Goal: Task Accomplishment & Management: Manage account settings

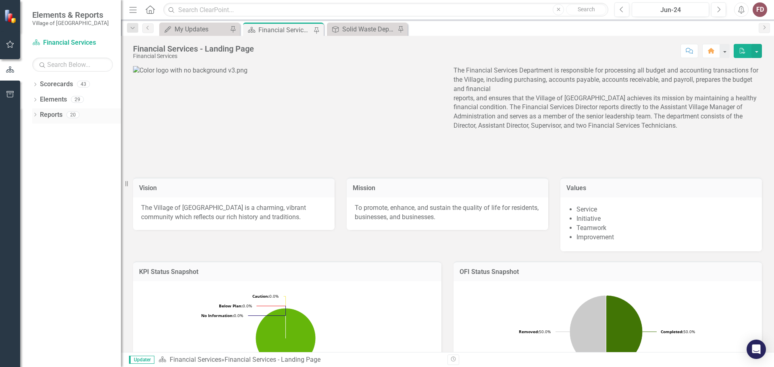
click at [35, 114] on icon "Dropdown" at bounding box center [35, 115] width 6 height 4
click at [35, 114] on icon "Dropdown" at bounding box center [34, 115] width 4 height 6
click at [33, 84] on icon "Dropdown" at bounding box center [35, 85] width 6 height 4
click at [38, 97] on icon "Dropdown" at bounding box center [39, 99] width 6 height 5
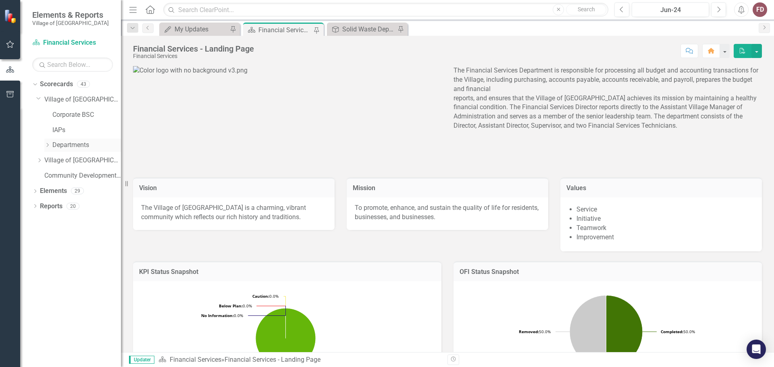
click at [48, 145] on icon "Dropdown" at bounding box center [47, 145] width 6 height 5
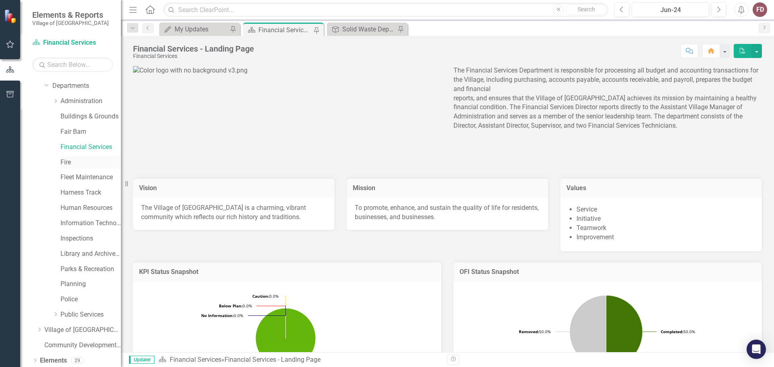
scroll to position [77, 0]
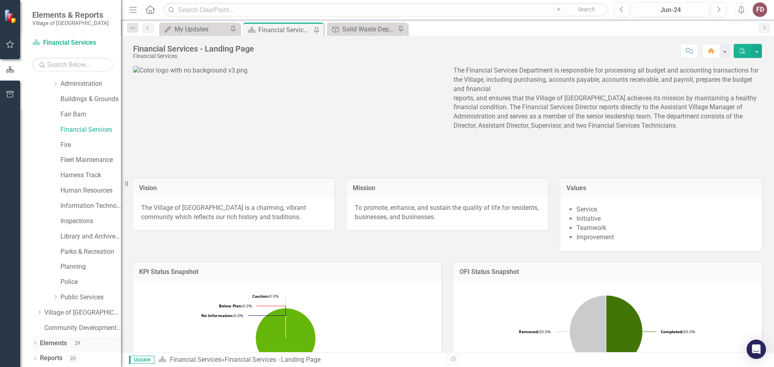
click at [33, 344] on icon "Dropdown" at bounding box center [35, 344] width 6 height 4
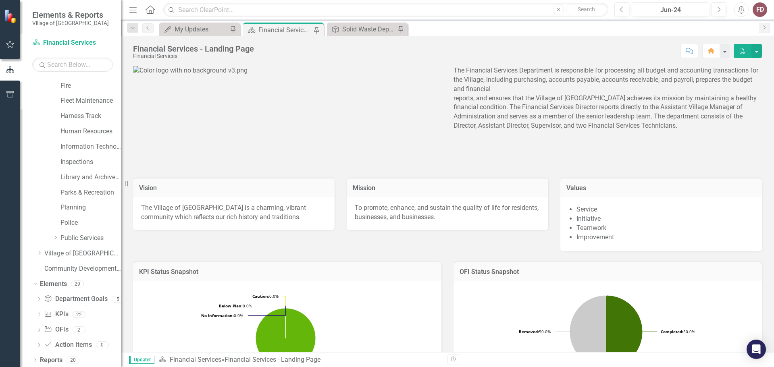
scroll to position [138, 0]
click at [37, 314] on icon "Dropdown" at bounding box center [39, 313] width 6 height 4
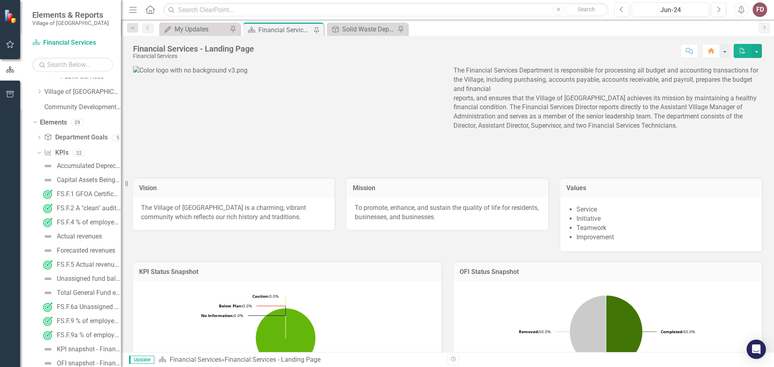
scroll to position [287, 0]
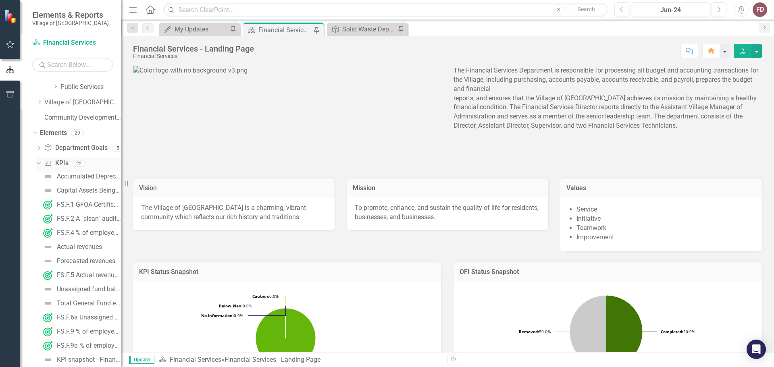
click at [40, 164] on icon "Dropdown" at bounding box center [38, 163] width 4 height 6
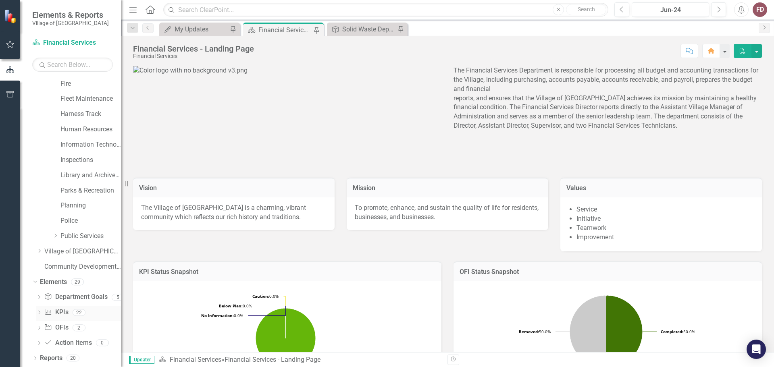
click at [38, 313] on icon "Dropdown" at bounding box center [39, 313] width 6 height 4
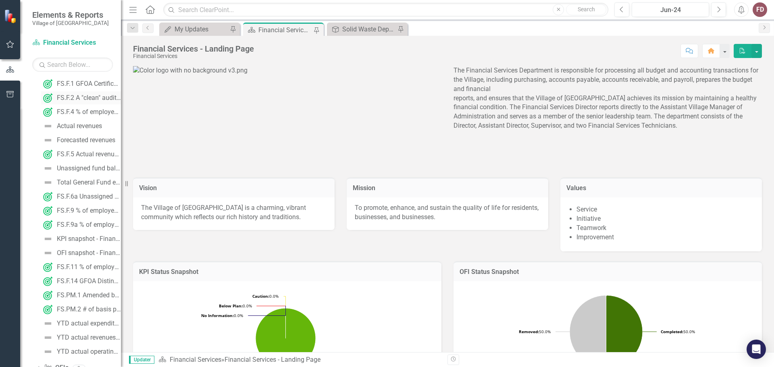
scroll to position [448, 0]
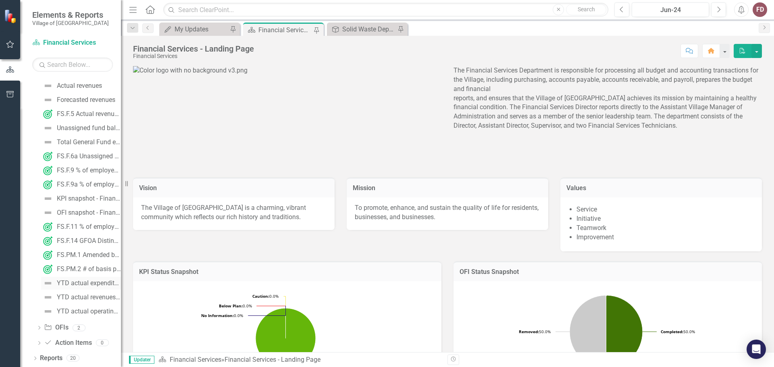
click at [48, 284] on img at bounding box center [48, 283] width 10 height 10
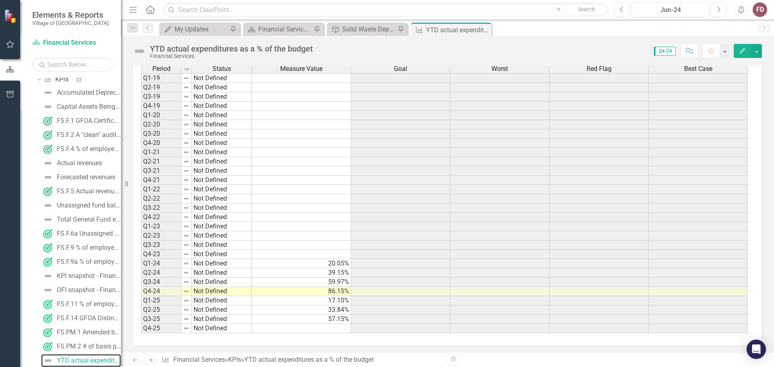
scroll to position [249, 0]
click at [341, 328] on td at bounding box center [301, 327] width 99 height 9
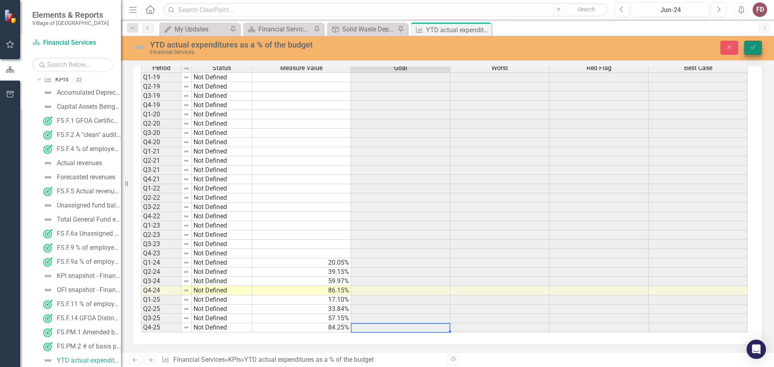
type textarea "84.25"
click at [754, 48] on icon "Save" at bounding box center [752, 47] width 7 height 6
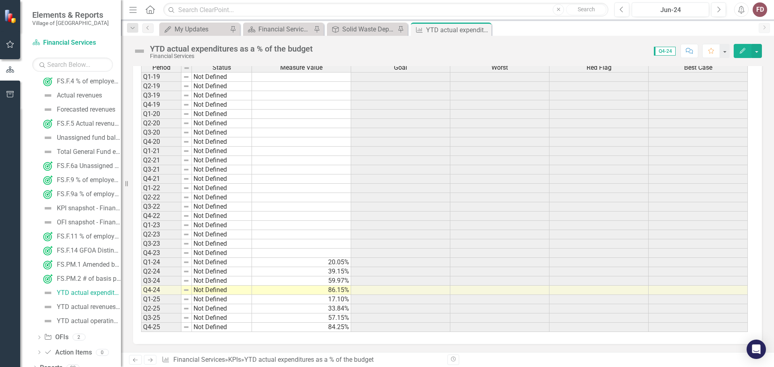
scroll to position [173, 0]
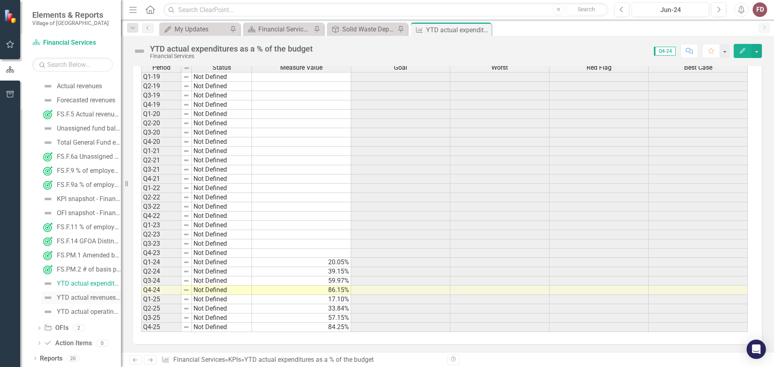
click at [82, 294] on div "YTD actual revenues as a % of the budget" at bounding box center [89, 297] width 64 height 7
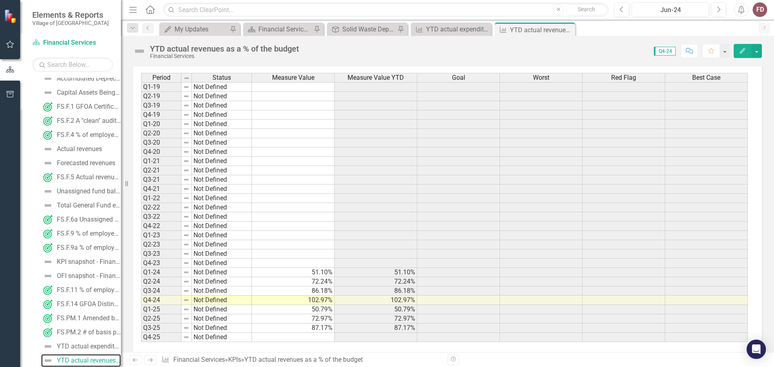
scroll to position [249, 0]
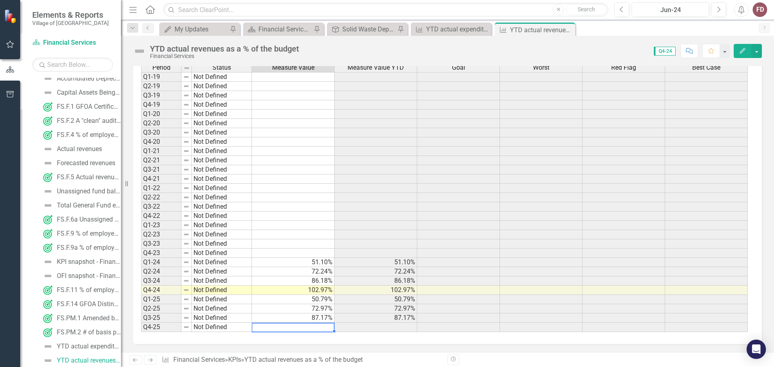
click at [307, 327] on td at bounding box center [293, 327] width 83 height 9
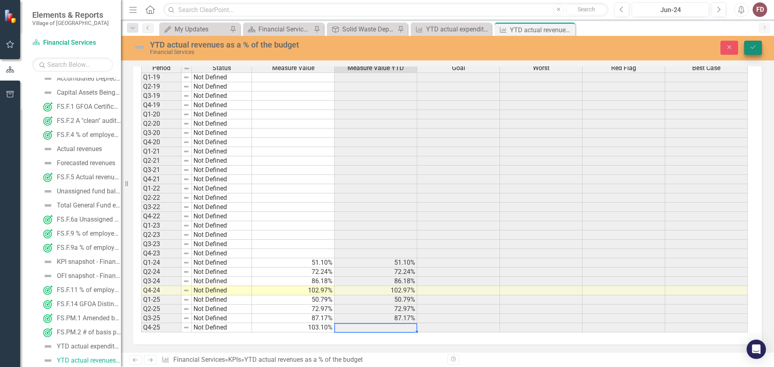
type textarea "103.10"
click at [748, 46] on button "Save" at bounding box center [753, 48] width 18 height 14
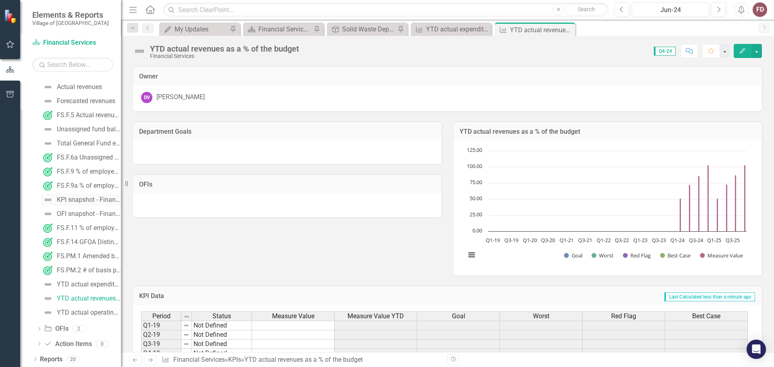
scroll to position [173, 0]
click at [86, 312] on div "YTD actual operating expenditures as a % of the budget" at bounding box center [89, 311] width 64 height 7
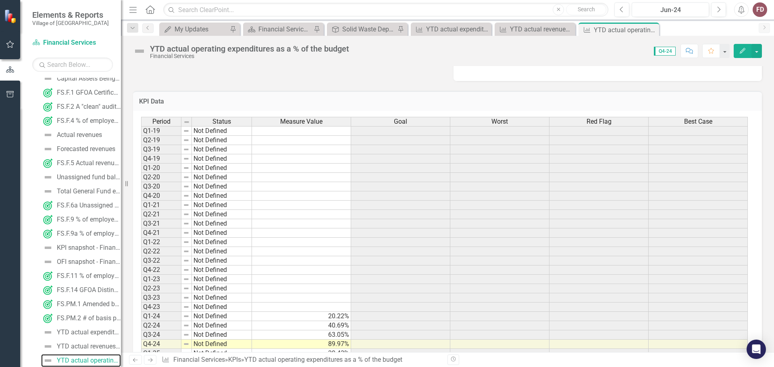
scroll to position [249, 0]
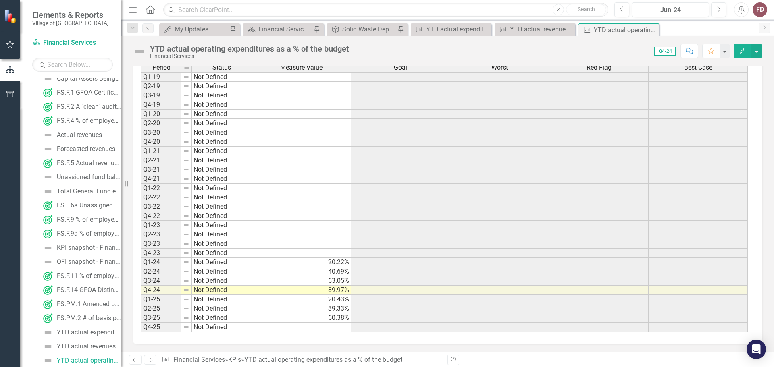
click at [327, 328] on td at bounding box center [301, 327] width 99 height 9
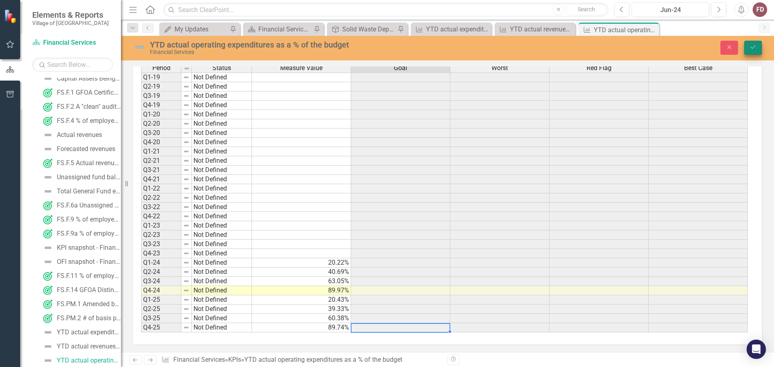
type textarea "89.74"
click at [751, 49] on icon "Save" at bounding box center [752, 47] width 7 height 6
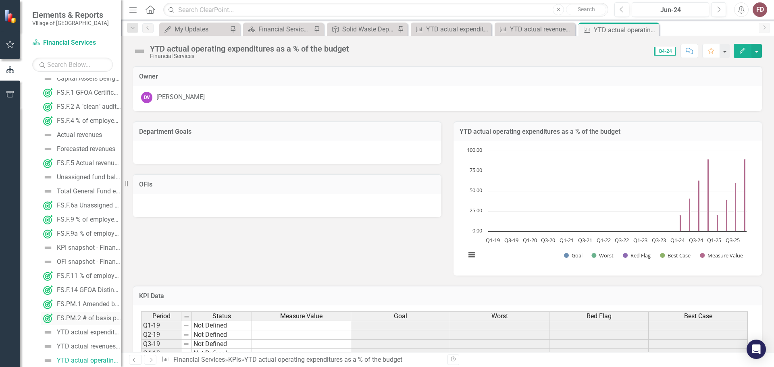
click at [78, 318] on div "FS.PM.2 # of basis points by which investment yield exceeds the average annual …" at bounding box center [89, 318] width 64 height 7
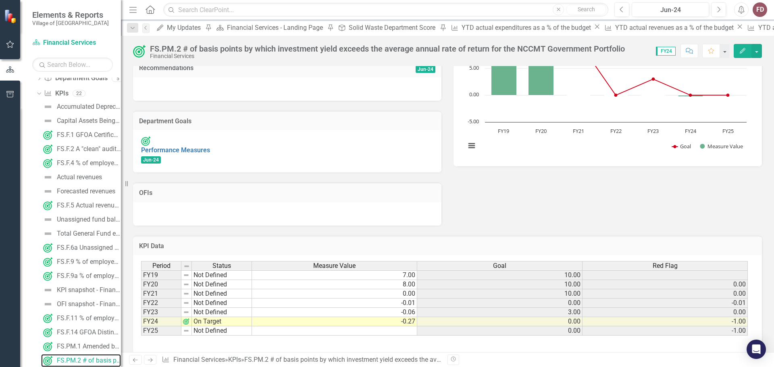
scroll to position [120, 0]
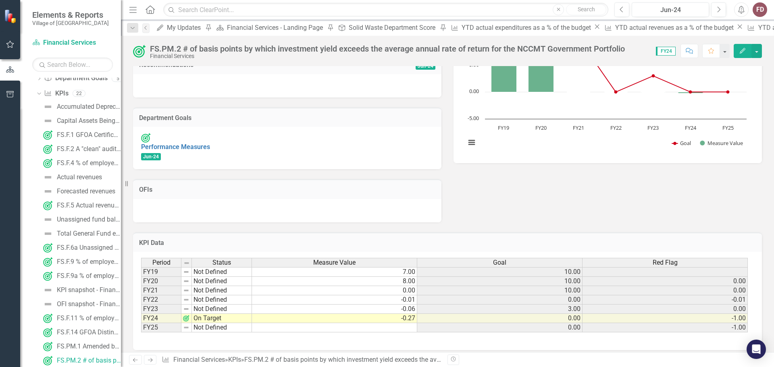
click at [351, 323] on td at bounding box center [334, 327] width 165 height 9
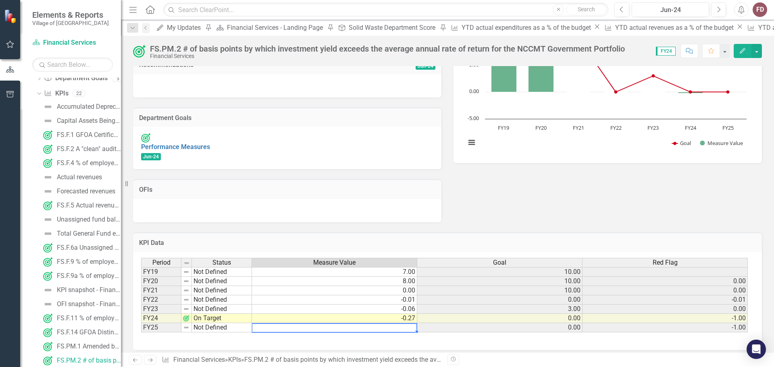
click at [329, 323] on td at bounding box center [334, 327] width 165 height 9
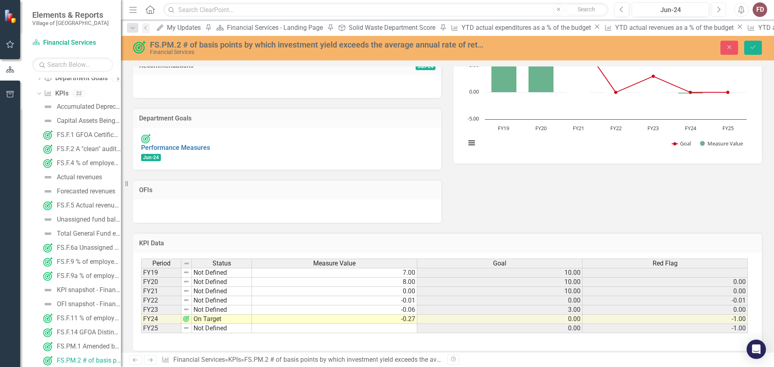
click at [721, 7] on button "Next" at bounding box center [718, 9] width 15 height 15
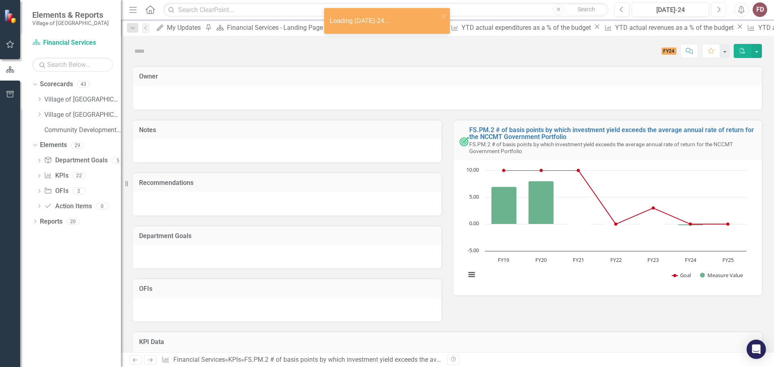
click at [721, 7] on button "Next" at bounding box center [718, 9] width 15 height 15
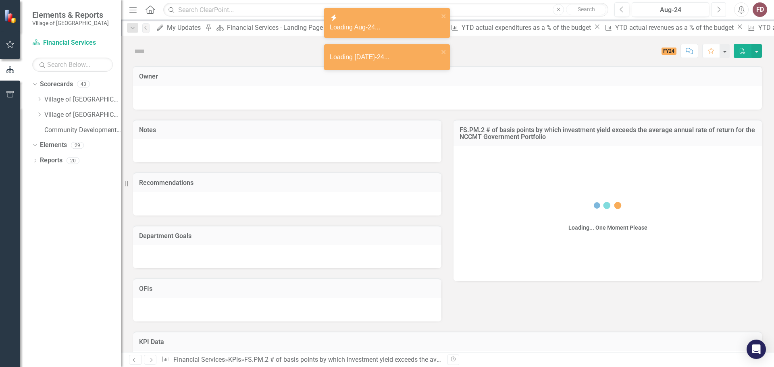
click at [721, 7] on button "Next" at bounding box center [718, 9] width 15 height 15
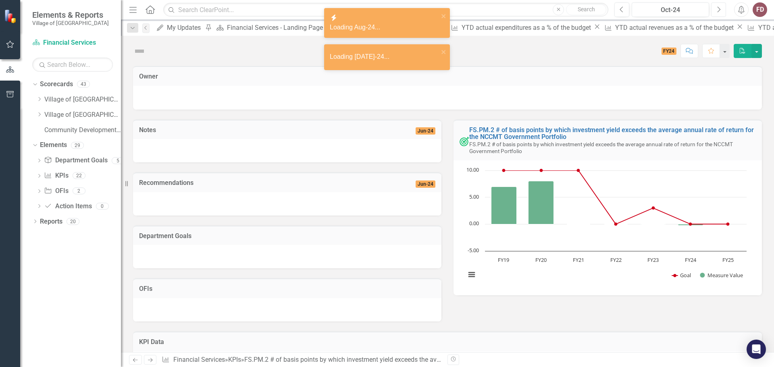
click at [721, 7] on button "Next" at bounding box center [718, 9] width 15 height 15
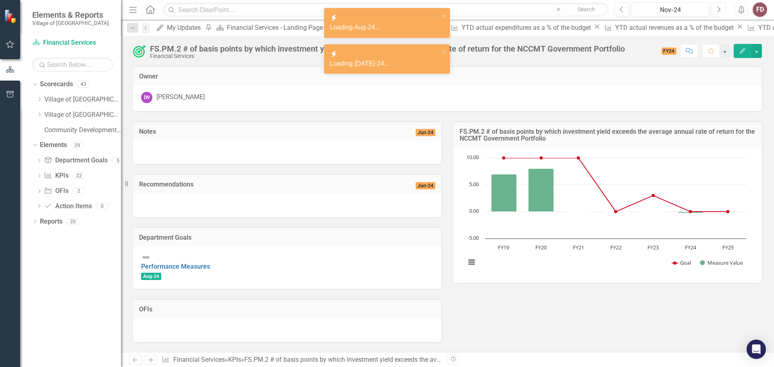
click at [721, 7] on button "Next" at bounding box center [718, 9] width 15 height 15
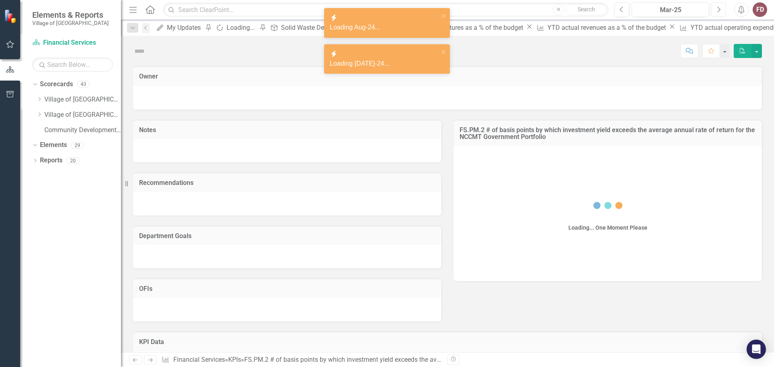
click at [721, 7] on button "Next" at bounding box center [718, 9] width 15 height 15
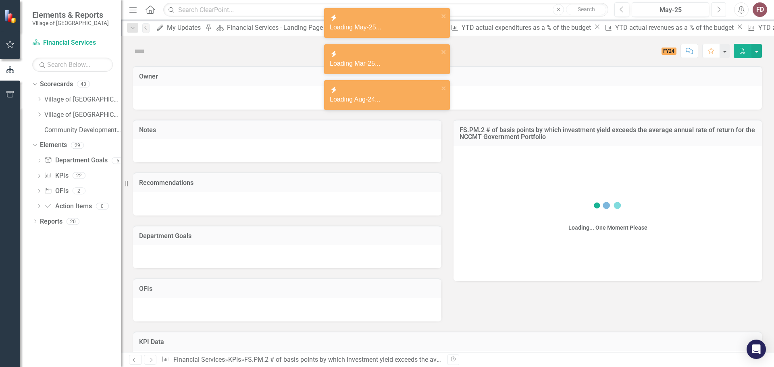
click at [721, 7] on button "Next" at bounding box center [718, 9] width 15 height 15
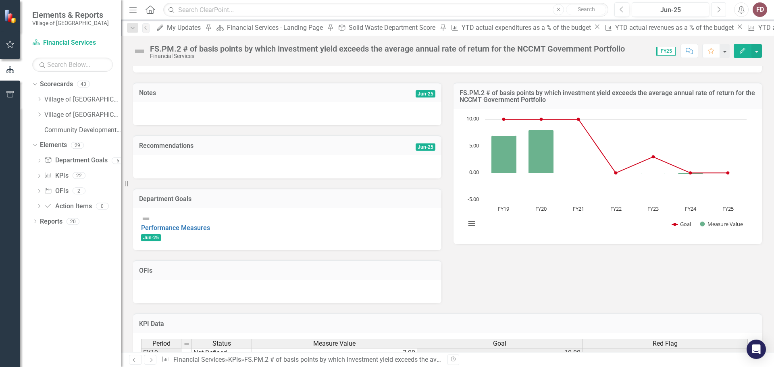
scroll to position [120, 0]
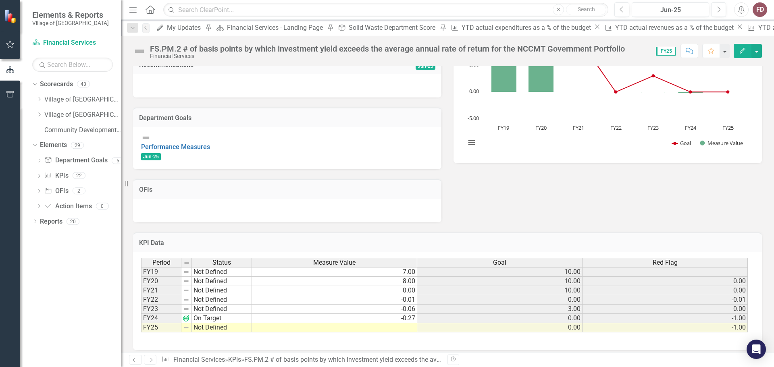
click at [378, 323] on td at bounding box center [334, 327] width 165 height 9
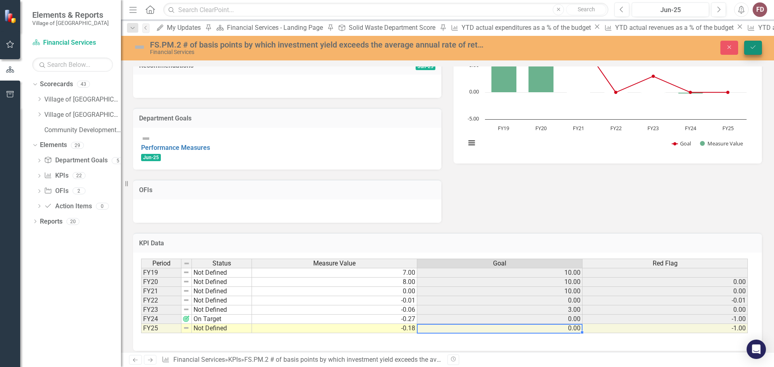
type textarea "-.18"
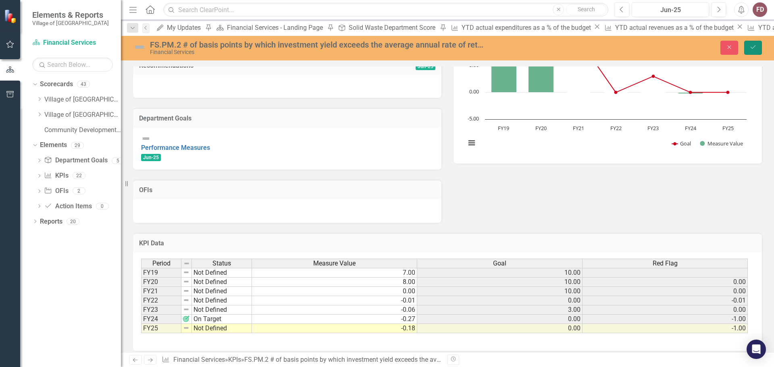
click at [755, 43] on button "Save" at bounding box center [753, 48] width 18 height 14
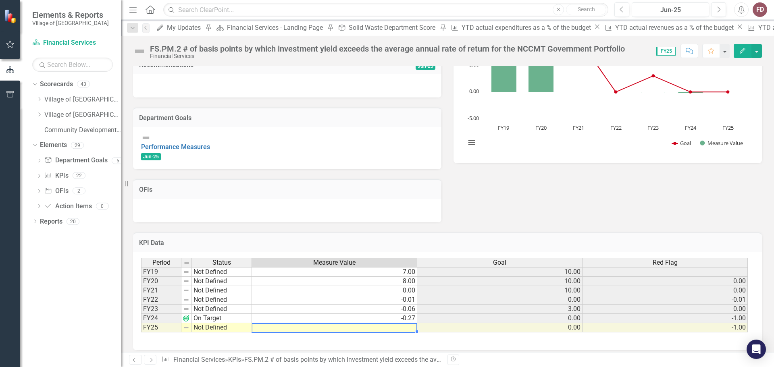
click at [398, 323] on td at bounding box center [334, 327] width 165 height 9
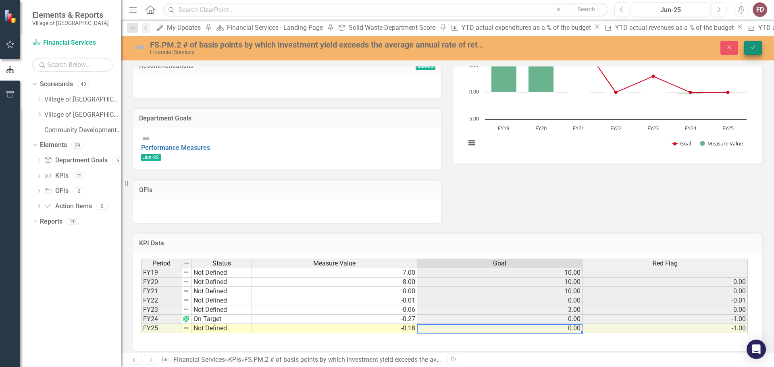
type textarea "-.18"
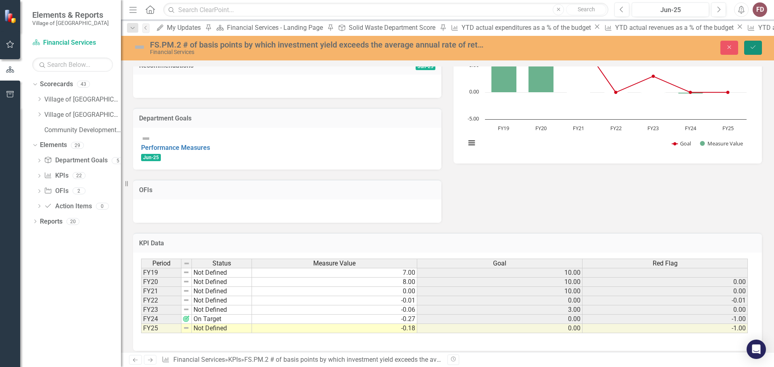
click at [753, 47] on icon "Save" at bounding box center [752, 47] width 7 height 6
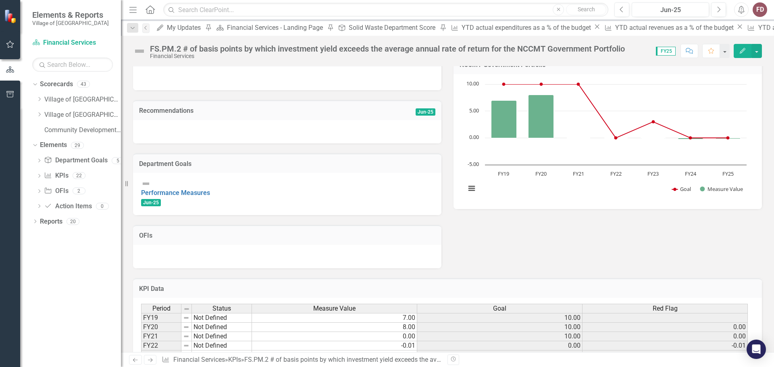
scroll to position [0, 0]
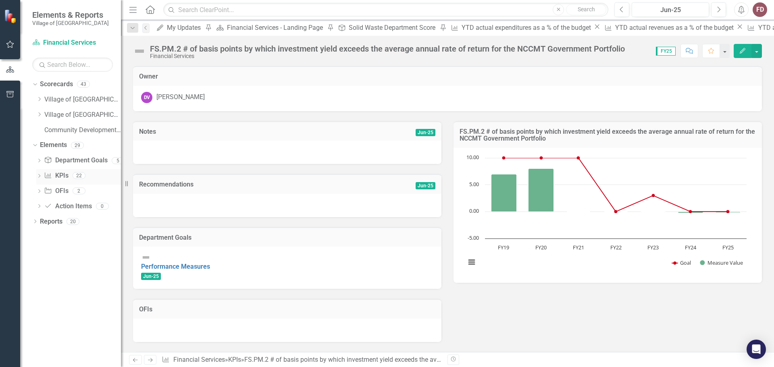
click at [37, 177] on icon "Dropdown" at bounding box center [39, 177] width 6 height 4
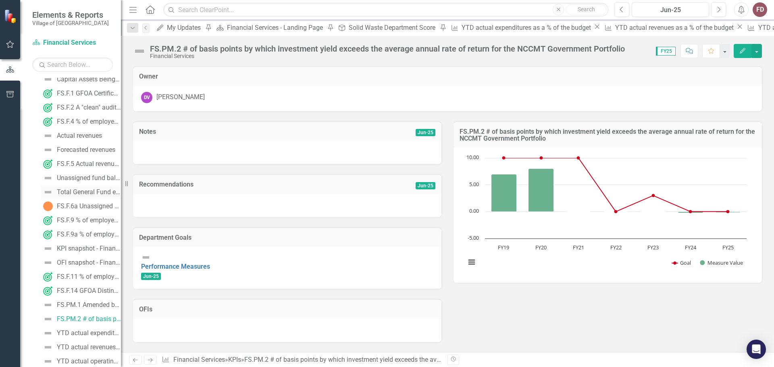
scroll to position [161, 0]
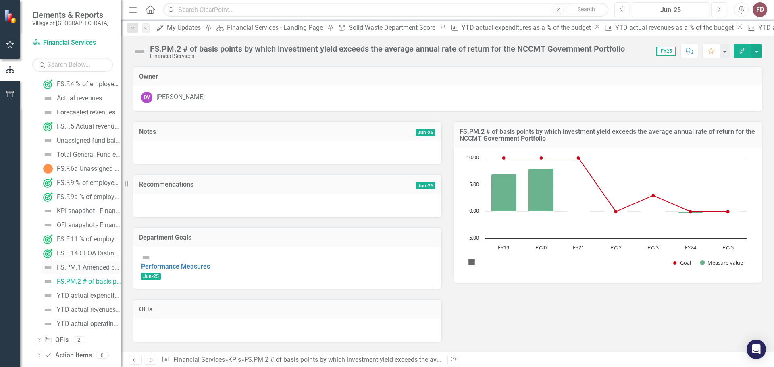
click at [100, 265] on div "FS.PM.1 Amended budget as a % of original budget" at bounding box center [89, 267] width 64 height 7
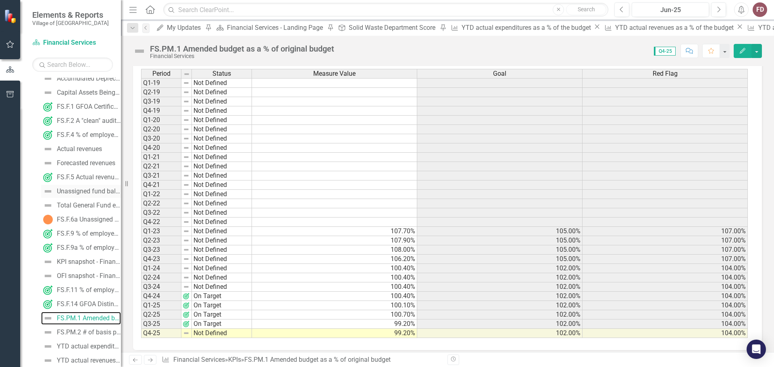
scroll to position [173, 0]
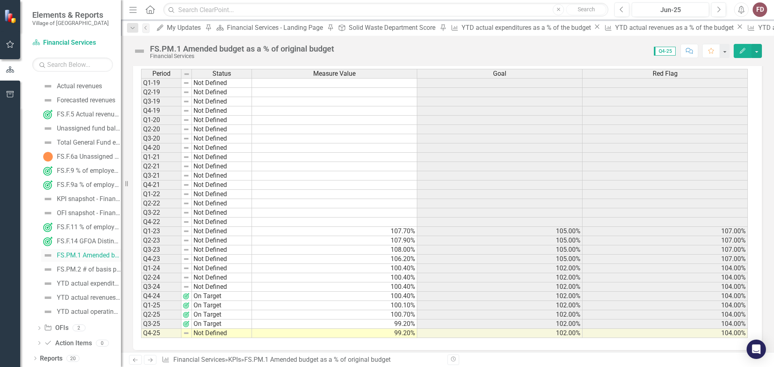
click at [83, 253] on div "FS.PM.1 Amended budget as a % of original budget" at bounding box center [89, 255] width 64 height 7
click at [93, 268] on div "FS.PM.2 # of basis points by which investment yield exceeds the average annual …" at bounding box center [89, 269] width 64 height 7
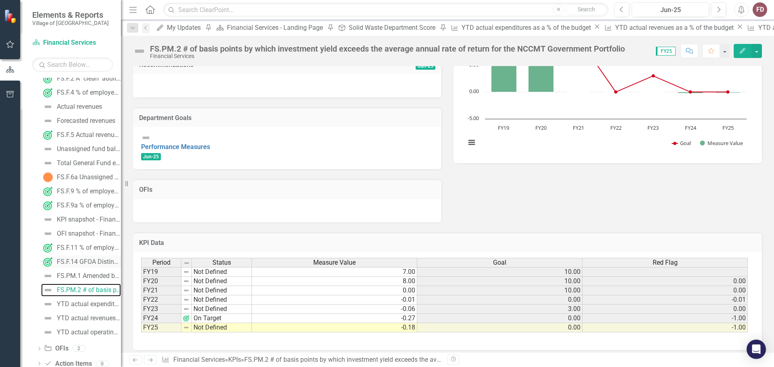
scroll to position [173, 0]
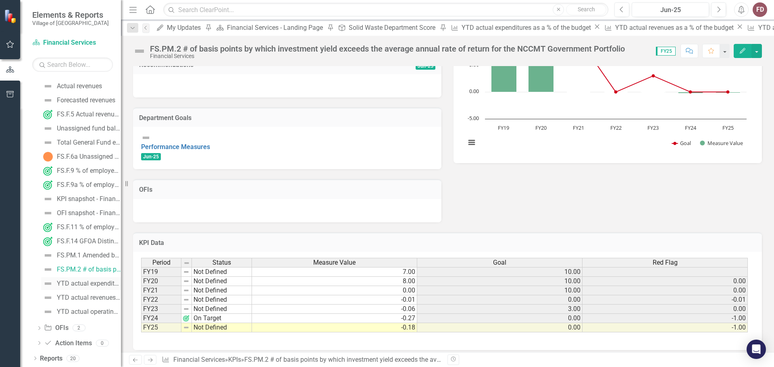
click at [87, 281] on div "YTD actual expenditures as a % of the budget" at bounding box center [89, 283] width 64 height 7
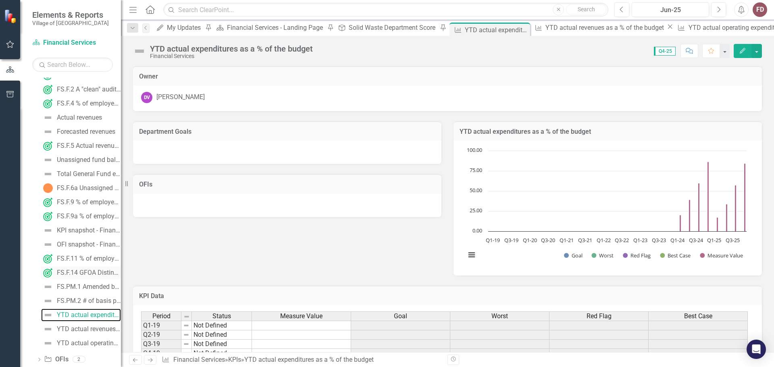
scroll to position [93, 0]
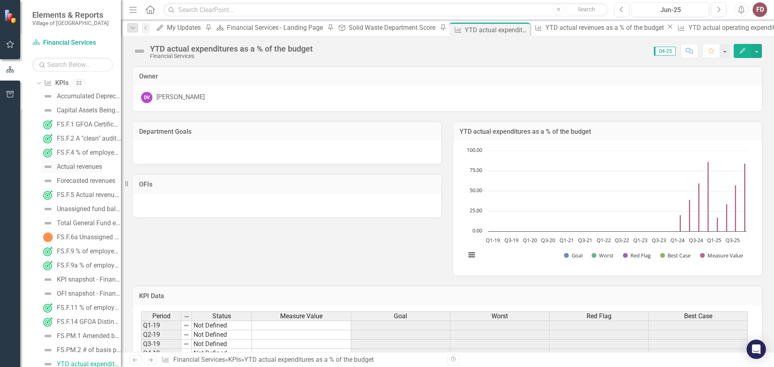
click at [85, 165] on div "Actual revenues" at bounding box center [79, 166] width 45 height 7
